Goal: Task Accomplishment & Management: Manage account settings

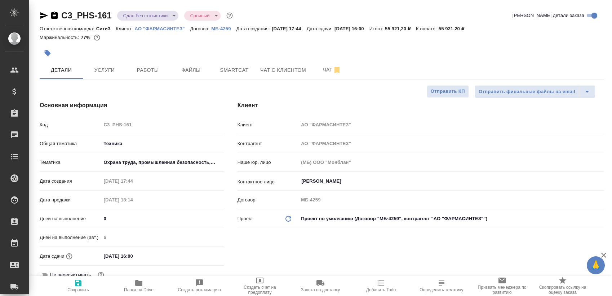
select select "RU"
click at [241, 70] on span "Smartcat" at bounding box center [234, 70] width 35 height 9
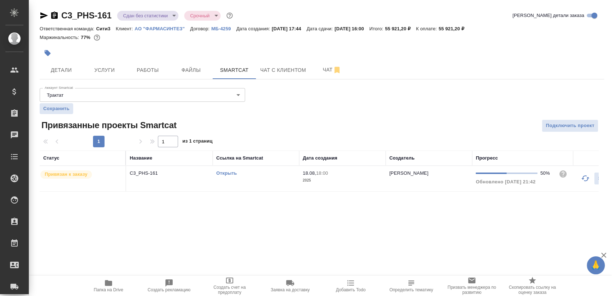
click at [264, 177] on td "Открыть" at bounding box center [256, 178] width 87 height 25
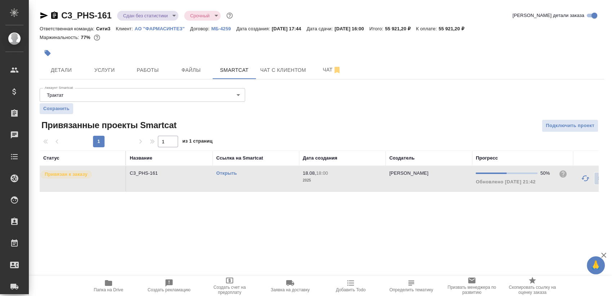
click at [264, 177] on td "Открыть" at bounding box center [256, 178] width 87 height 25
click at [156, 68] on span "Работы" at bounding box center [148, 70] width 35 height 9
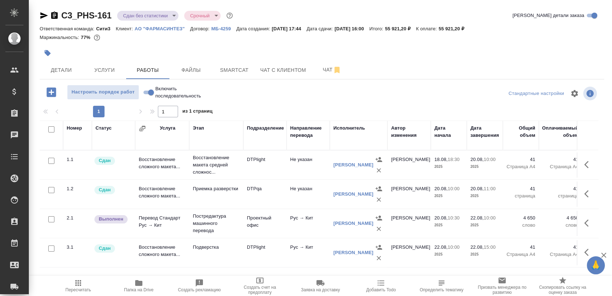
click at [88, 283] on span "Пересчитать" at bounding box center [78, 285] width 52 height 14
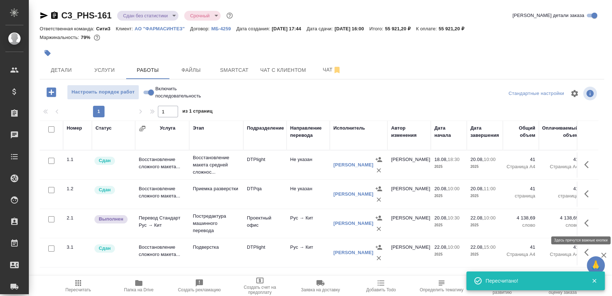
click at [583, 223] on button "button" at bounding box center [588, 222] width 17 height 17
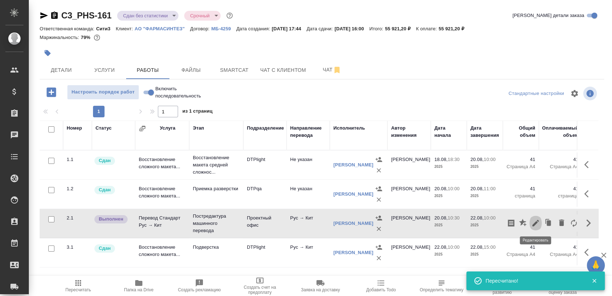
click at [536, 222] on icon "button" at bounding box center [536, 223] width 6 height 6
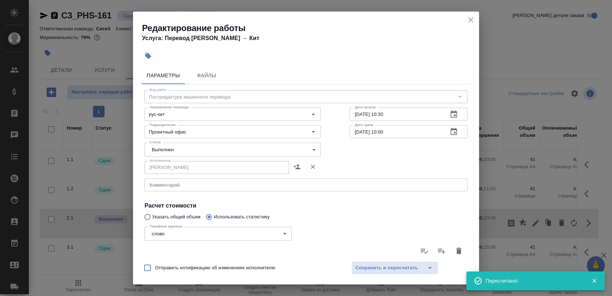
click at [215, 151] on body "🙏 .cls-1 fill:#fff; AWATERA Sergeeva Anastasia Клиенты Спецификации Заказы 0 Ча…" at bounding box center [306, 148] width 612 height 296
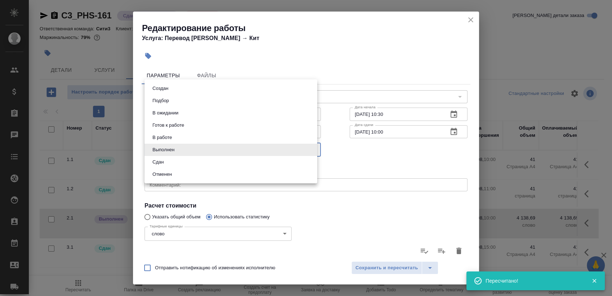
click at [193, 160] on li "Сдан" at bounding box center [231, 162] width 173 height 12
type input "closed"
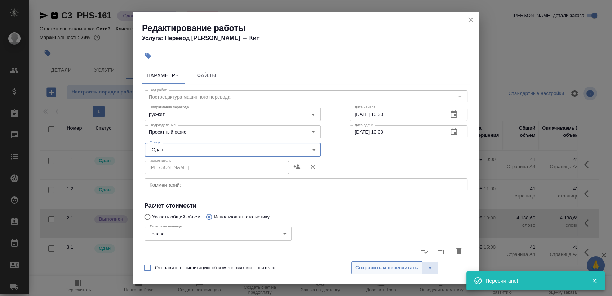
click at [383, 263] on button "Сохранить и пересчитать" at bounding box center [387, 267] width 71 height 13
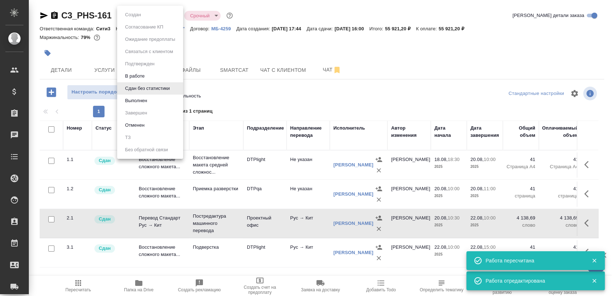
click at [144, 17] on body "🙏 .cls-1 fill:#fff; AWATERA Sergeeva Anastasia Клиенты Спецификации Заказы 0 Ча…" at bounding box center [306, 148] width 612 height 296
click at [151, 100] on li "Выполнен" at bounding box center [150, 100] width 66 height 12
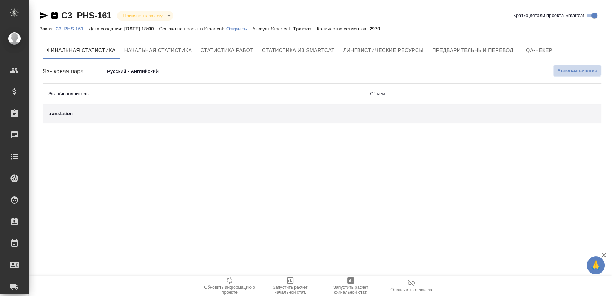
click at [572, 68] on span "Автоназначение" at bounding box center [578, 70] width 40 height 7
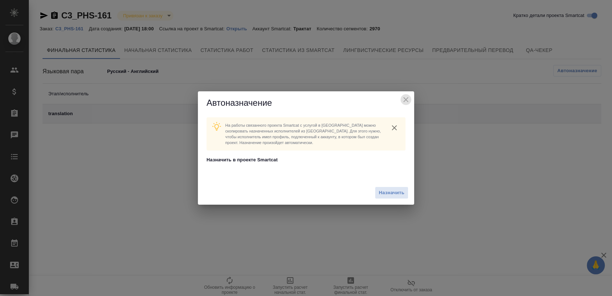
drag, startPoint x: 408, startPoint y: 96, endPoint x: 248, endPoint y: 96, distance: 159.8
click at [407, 96] on icon "close" at bounding box center [406, 99] width 9 height 9
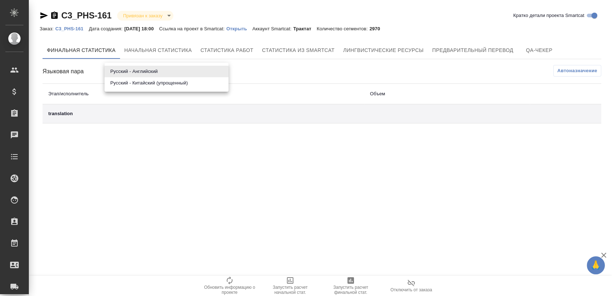
click at [141, 70] on body "🙏 .cls-1 fill:#fff; AWATERA Sergeeva Anastasia Клиенты Спецификации Заказы Чаты…" at bounding box center [306, 148] width 612 height 296
click at [138, 85] on li "Русский - Китайский (упрощенный)" at bounding box center [167, 83] width 124 height 12
type input "68a34007ae9bd5cd67deac8b"
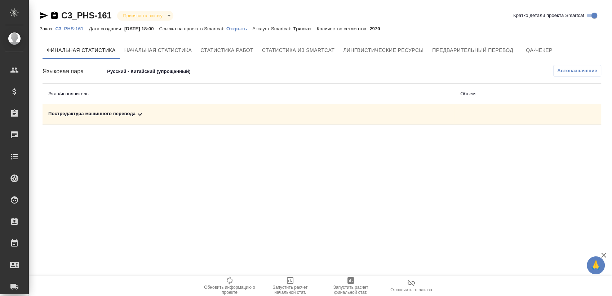
click at [354, 118] on div "Постредактура машинного перевода" at bounding box center [248, 114] width 401 height 9
click at [567, 142] on icon "button" at bounding box center [570, 139] width 7 height 6
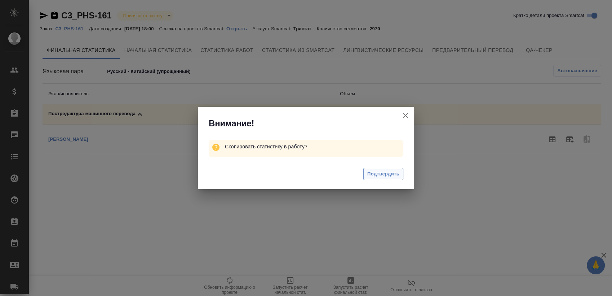
click at [378, 174] on span "Подтвердить" at bounding box center [383, 174] width 32 height 8
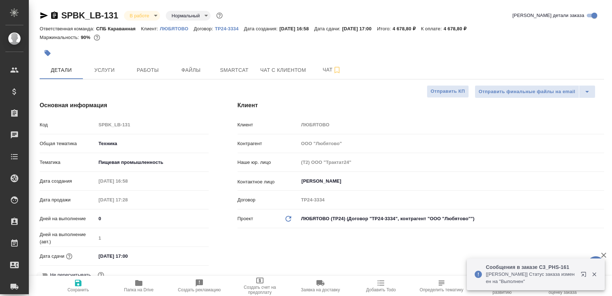
select select "RU"
click at [150, 71] on span "Работы" at bounding box center [148, 70] width 35 height 9
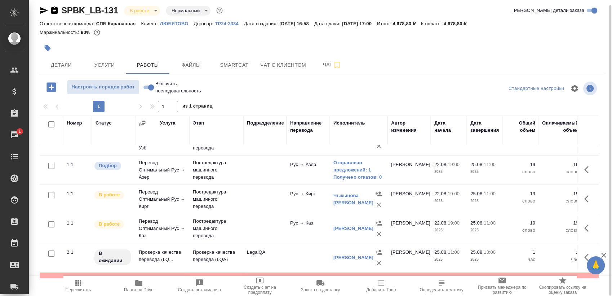
scroll to position [118, 0]
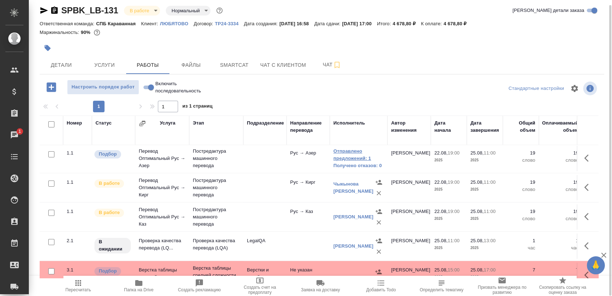
click at [353, 154] on link "Отправлено предложений: 1" at bounding box center [359, 155] width 50 height 14
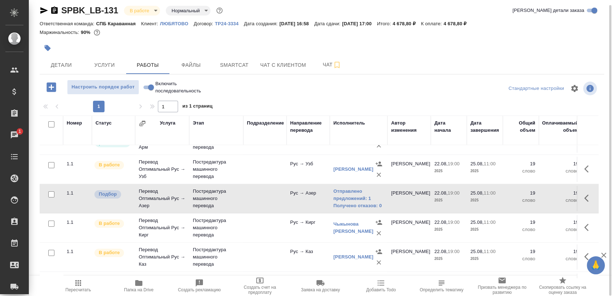
scroll to position [78, 0]
click at [346, 198] on link "Отправлено предложений: 1" at bounding box center [359, 195] width 50 height 14
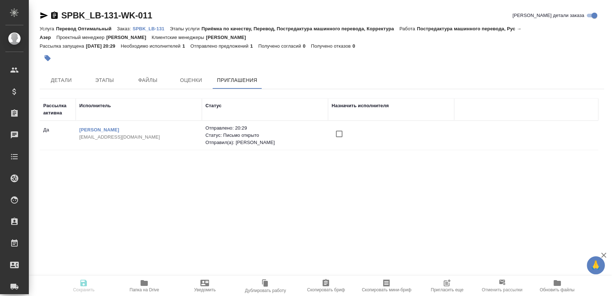
click at [457, 291] on span "Пригласить еще" at bounding box center [447, 289] width 33 height 5
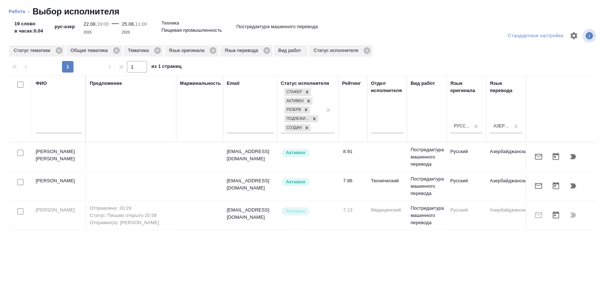
click at [565, 215] on div at bounding box center [562, 214] width 64 height 17
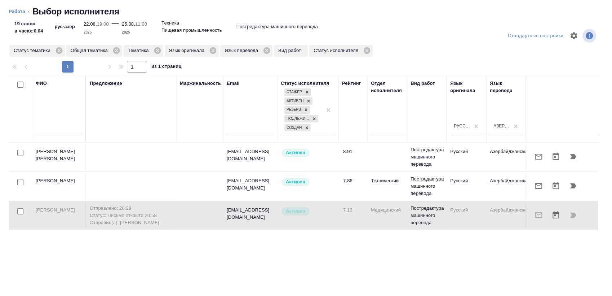
click at [117, 218] on p "Статус: Письмо открыто 20:58" at bounding box center [131, 215] width 83 height 7
click at [21, 212] on input "checkbox" at bounding box center [20, 211] width 6 height 6
checkbox input "true"
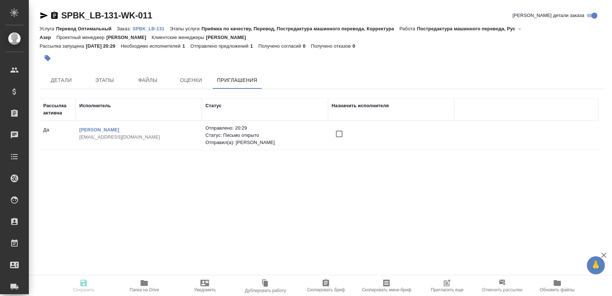
click at [341, 142] on td at bounding box center [391, 135] width 126 height 25
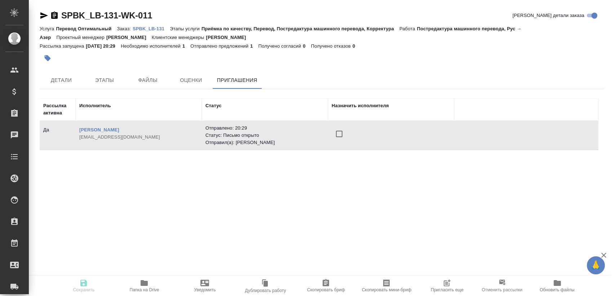
click at [337, 133] on input "checkbox" at bounding box center [339, 133] width 15 height 15
click at [91, 289] on span "Сохранить" at bounding box center [84, 289] width 22 height 5
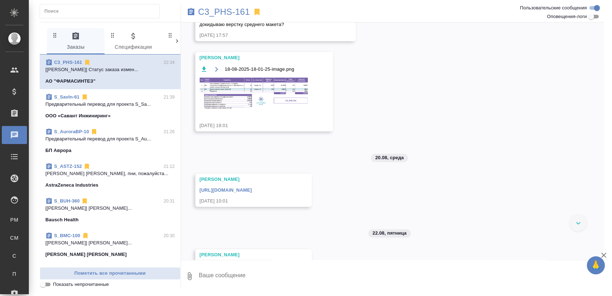
scroll to position [171, 0]
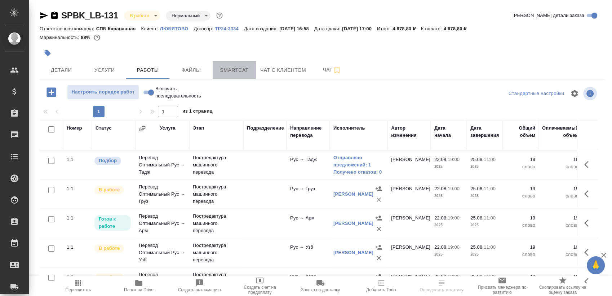
click at [241, 67] on span "Smartcat" at bounding box center [234, 70] width 35 height 9
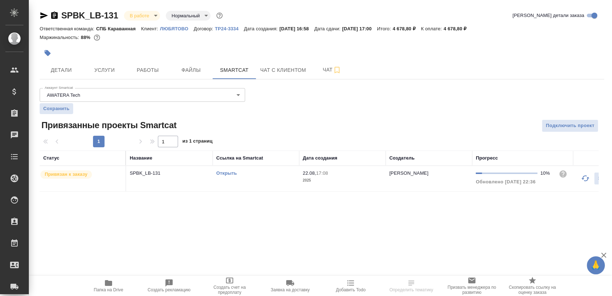
click at [231, 172] on link "Открыть" at bounding box center [226, 172] width 21 height 5
click at [229, 175] on link "Открыть" at bounding box center [226, 172] width 21 height 5
click at [150, 76] on button "Работы" at bounding box center [147, 70] width 43 height 18
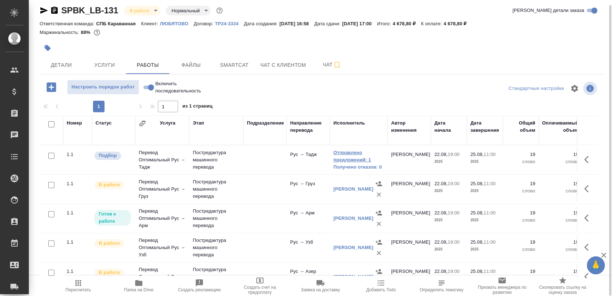
click at [351, 150] on link "Отправлено предложений: 1" at bounding box center [359, 156] width 50 height 14
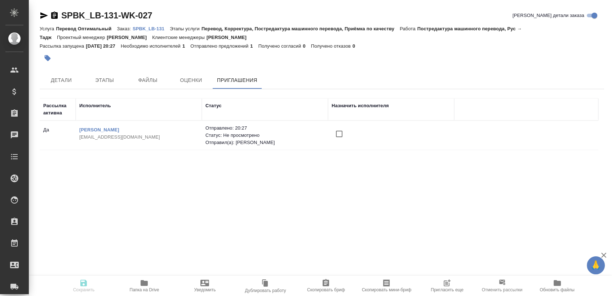
click at [336, 135] on input "checkbox" at bounding box center [339, 133] width 15 height 15
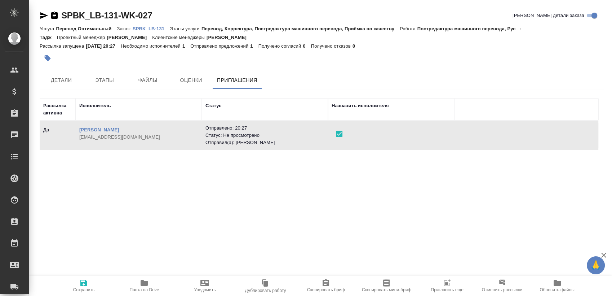
click at [82, 290] on span "Сохранить" at bounding box center [84, 289] width 22 height 5
